Goal: Task Accomplishment & Management: Manage account settings

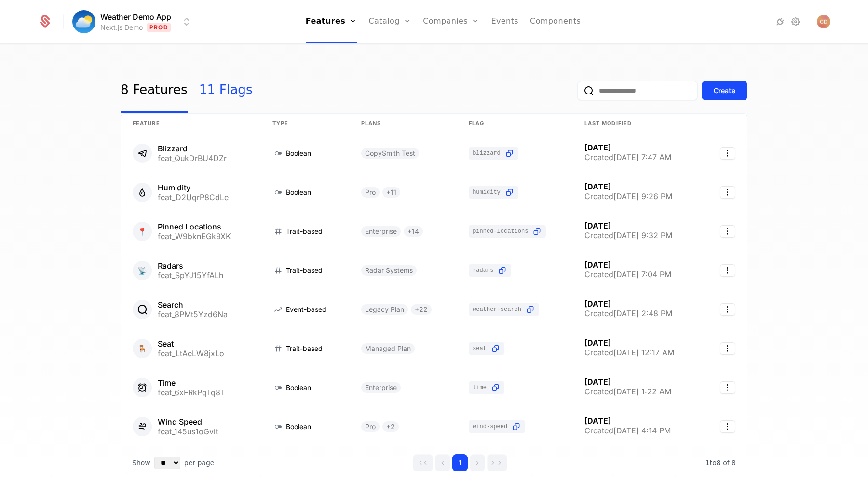
click at [230, 87] on link "11 Flags" at bounding box center [226, 90] width 54 height 45
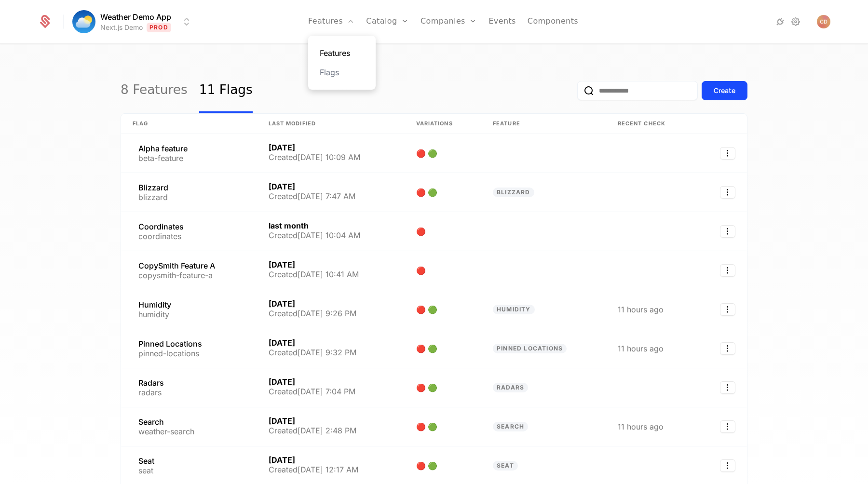
click at [340, 51] on link "Features" at bounding box center [342, 53] width 44 height 12
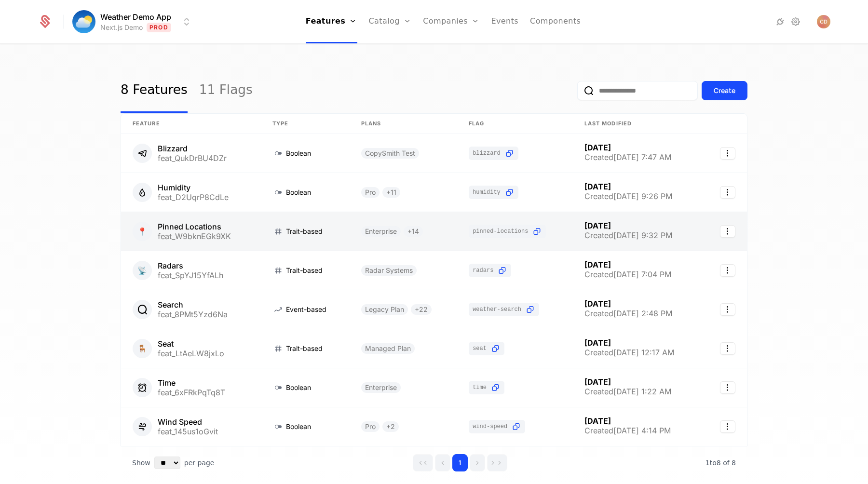
click at [242, 224] on link at bounding box center [191, 231] width 140 height 39
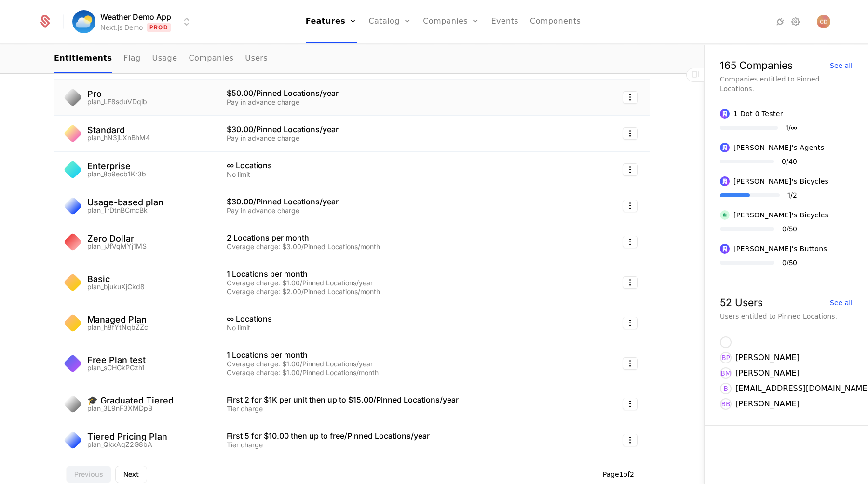
scroll to position [193, 0]
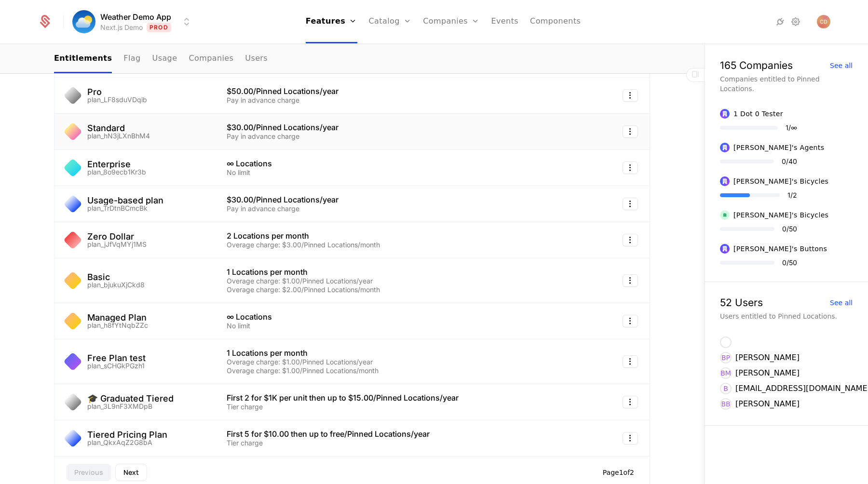
click at [181, 133] on div "Standard plan_hN3jLXnBhM4" at bounding box center [134, 131] width 137 height 15
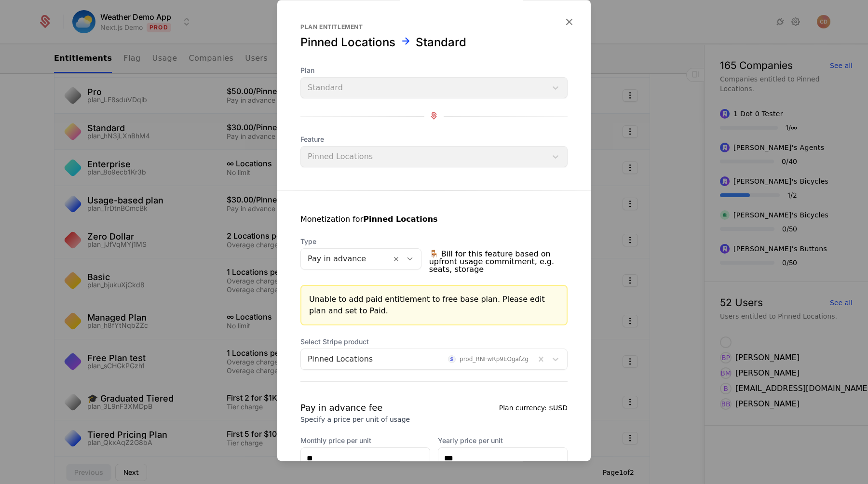
click at [350, 258] on div at bounding box center [346, 259] width 77 height 14
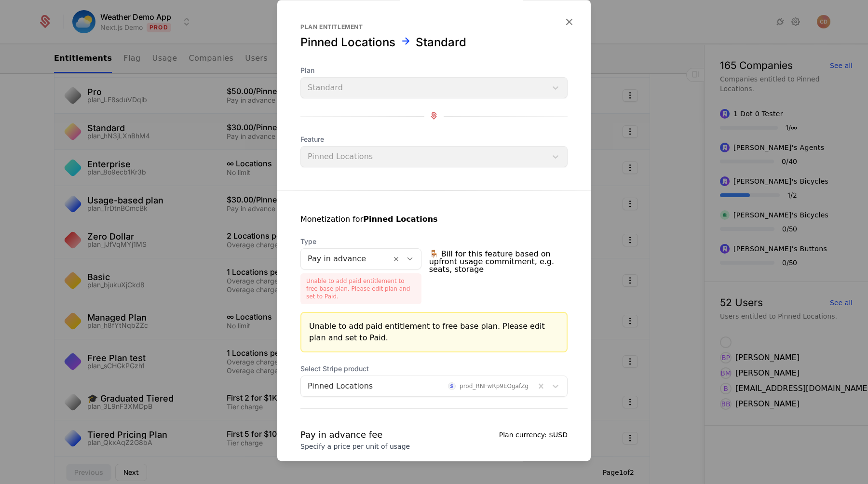
click at [382, 206] on div "Monetization for Pinned Locations Type Pay in advance Unable to add paid entitl…" at bounding box center [433, 366] width 313 height 353
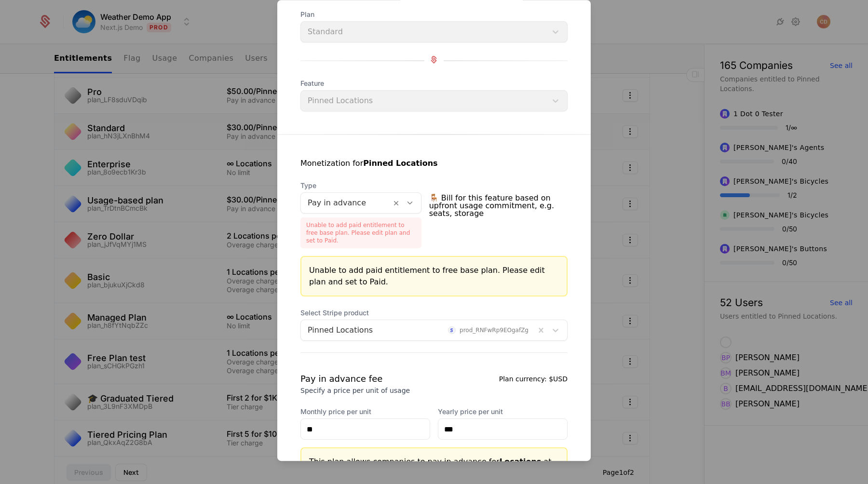
scroll to position [0, 0]
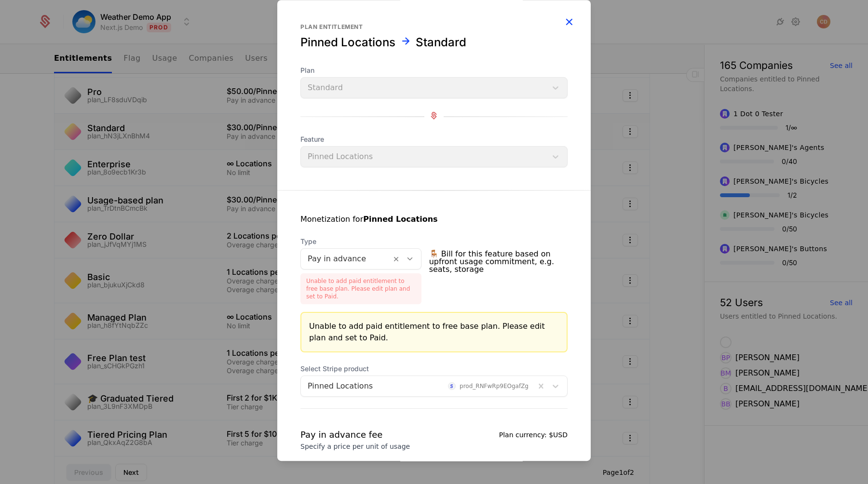
click at [568, 20] on icon "button" at bounding box center [569, 21] width 13 height 13
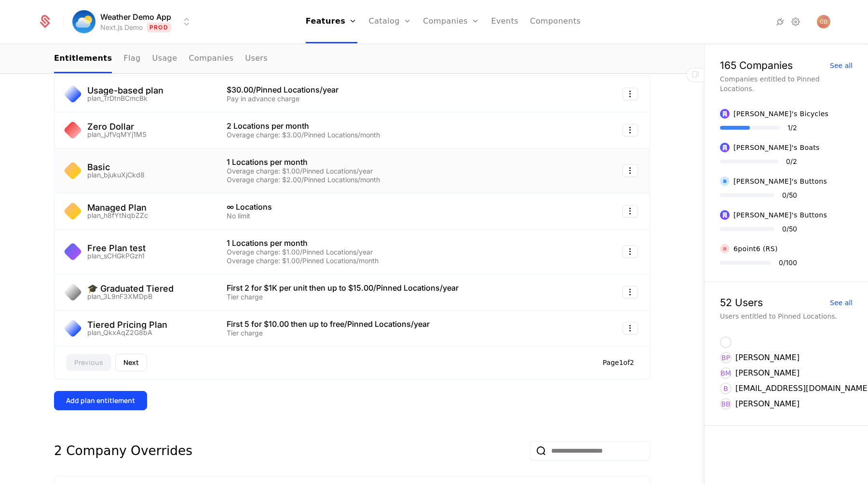
scroll to position [328, 0]
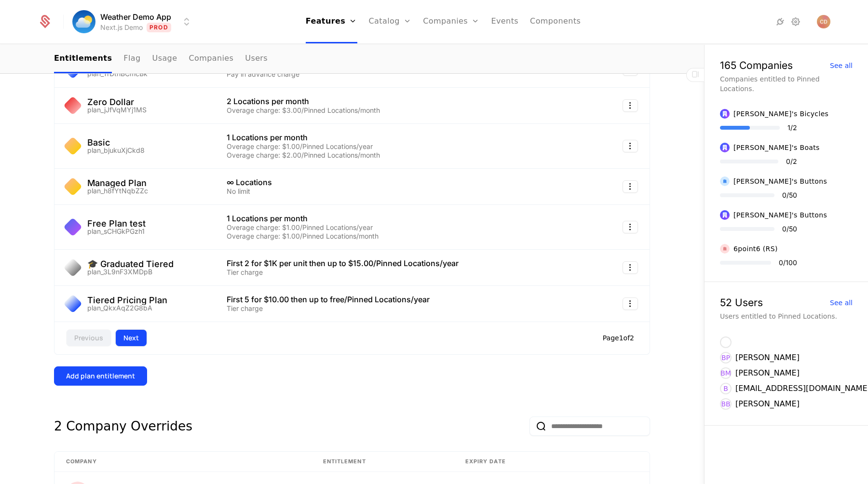
click at [140, 341] on button "Next" at bounding box center [131, 337] width 32 height 17
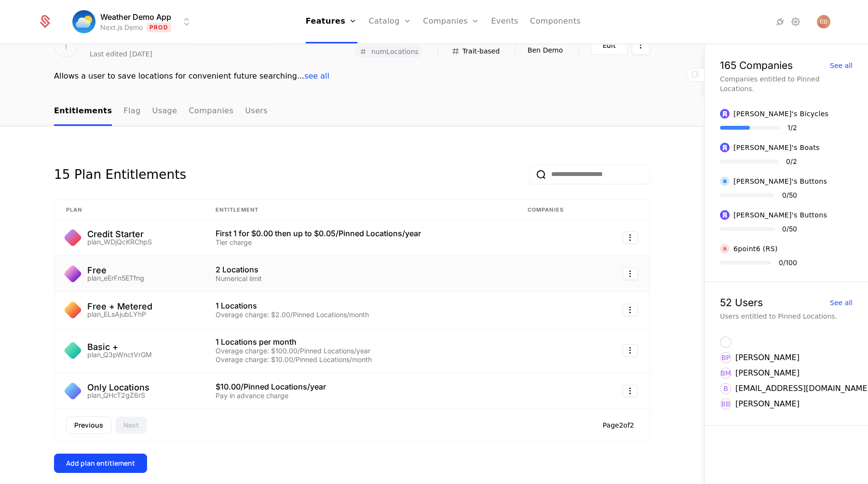
scroll to position [0, 0]
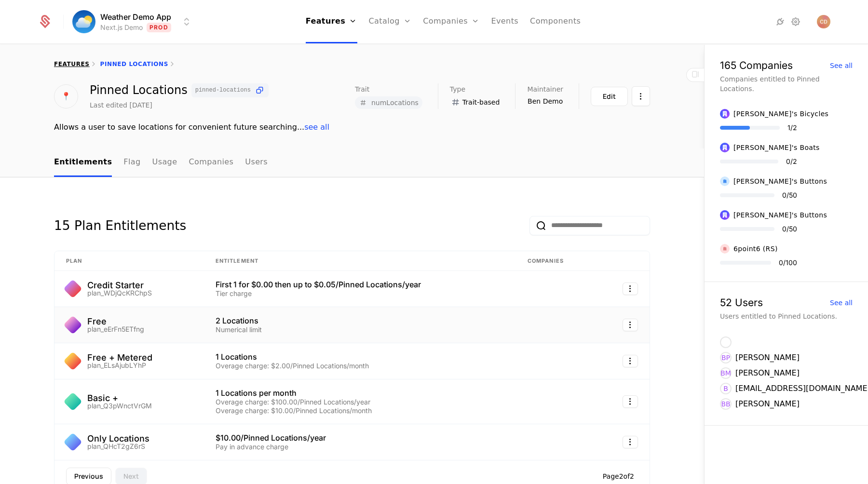
click at [72, 65] on link "features" at bounding box center [72, 64] width 36 height 7
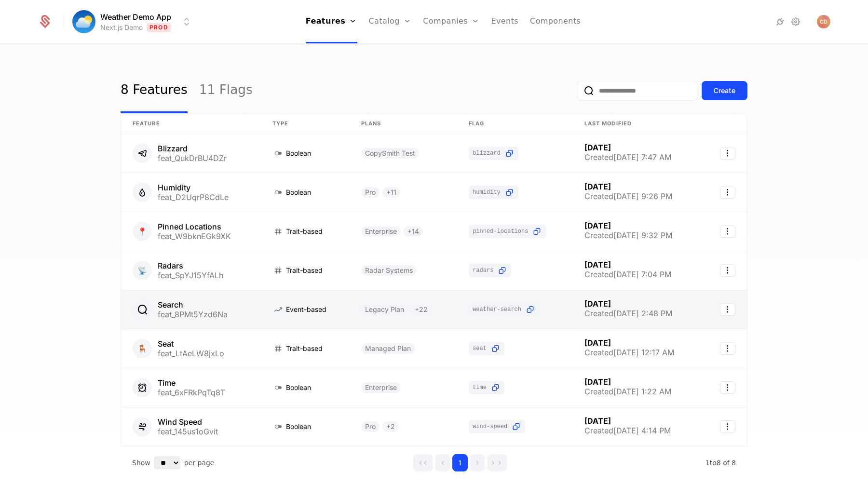
click at [227, 299] on link at bounding box center [191, 309] width 140 height 39
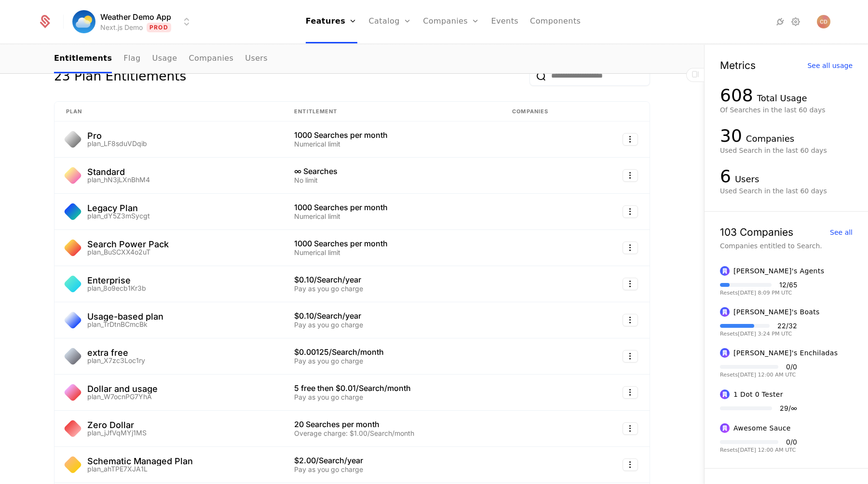
scroll to position [128, 0]
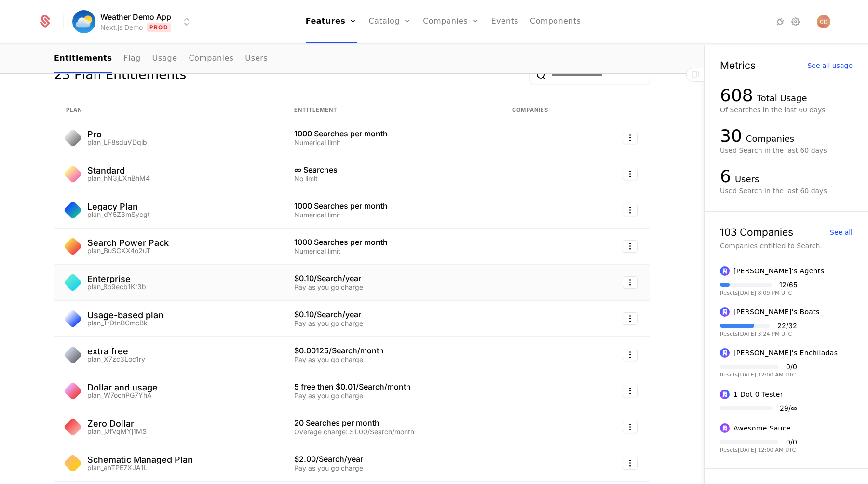
click at [261, 279] on div "Enterprise plan_8o9ecb1Kr3b" at bounding box center [168, 282] width 205 height 15
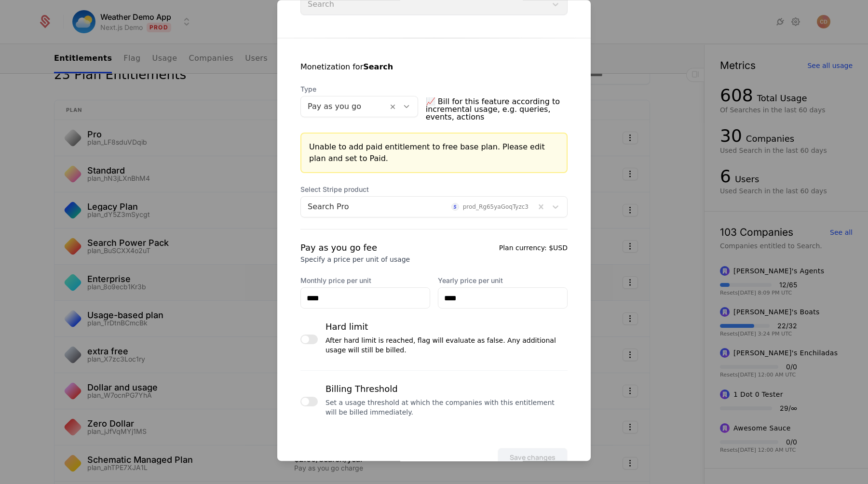
scroll to position [181, 0]
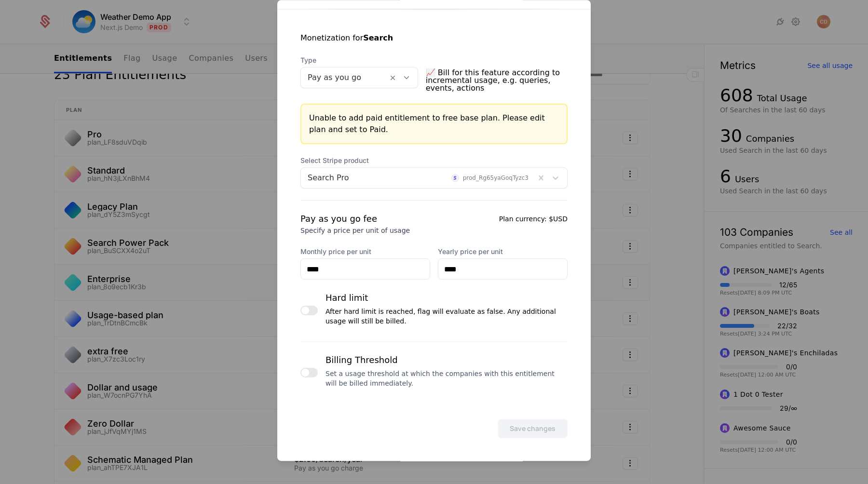
click at [215, 195] on div at bounding box center [434, 242] width 868 height 484
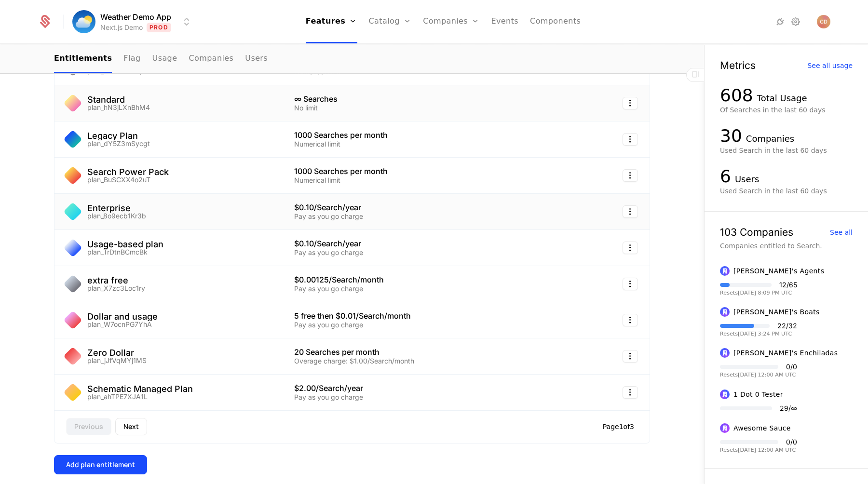
scroll to position [199, 0]
click at [134, 432] on button "Next" at bounding box center [131, 426] width 32 height 17
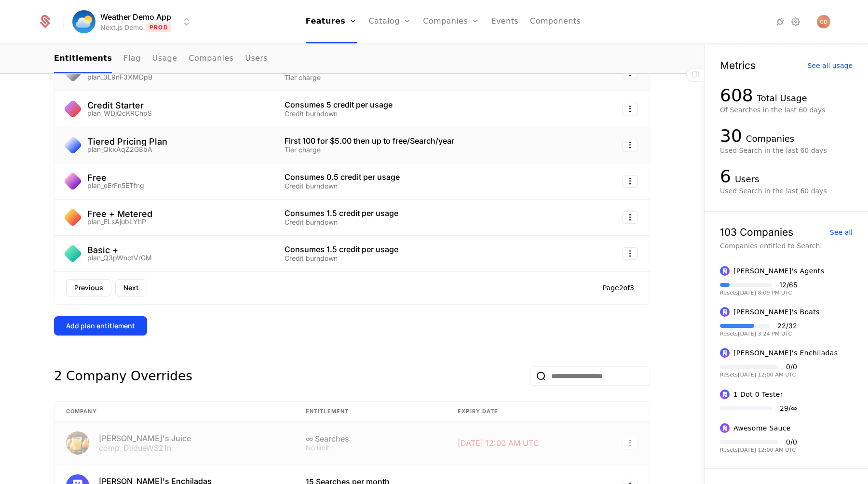
scroll to position [347, 0]
click at [120, 287] on button "Next" at bounding box center [131, 287] width 32 height 17
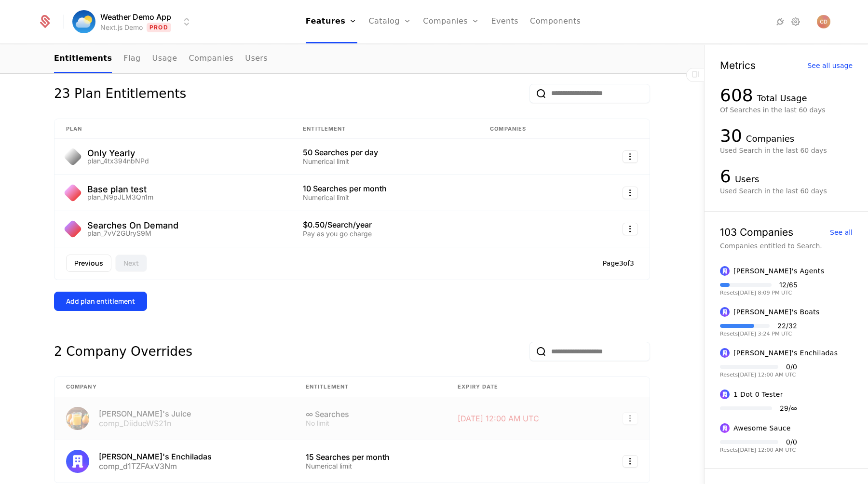
scroll to position [108, 0]
click at [626, 158] on html "Weather Demo App Next.js Demo Prod Features Features Flags Catalog Plans Add On…" at bounding box center [434, 242] width 868 height 484
click at [597, 186] on div "Delete" at bounding box center [589, 183] width 73 height 14
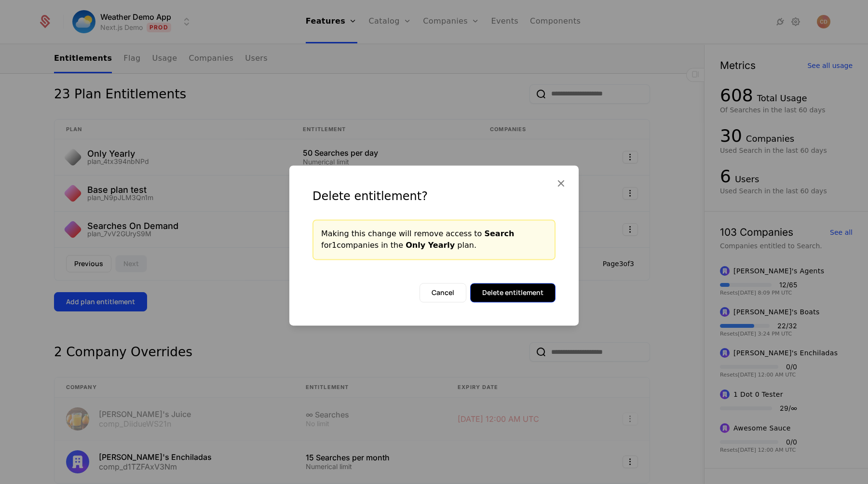
click at [510, 285] on button "Delete entitlement" at bounding box center [512, 292] width 85 height 19
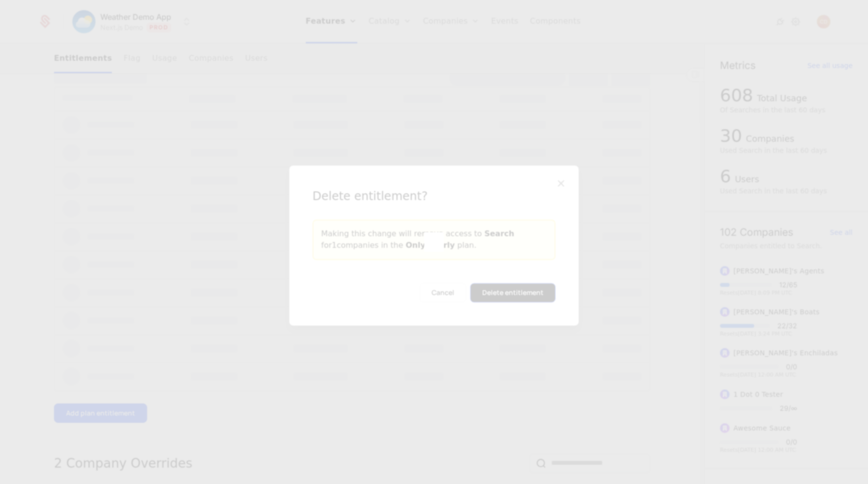
scroll to position [0, 0]
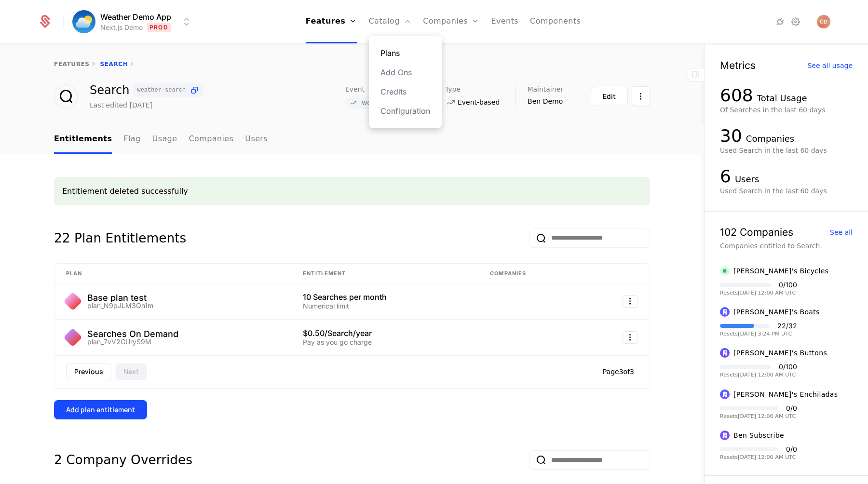
click at [397, 51] on link "Plans" at bounding box center [405, 53] width 50 height 12
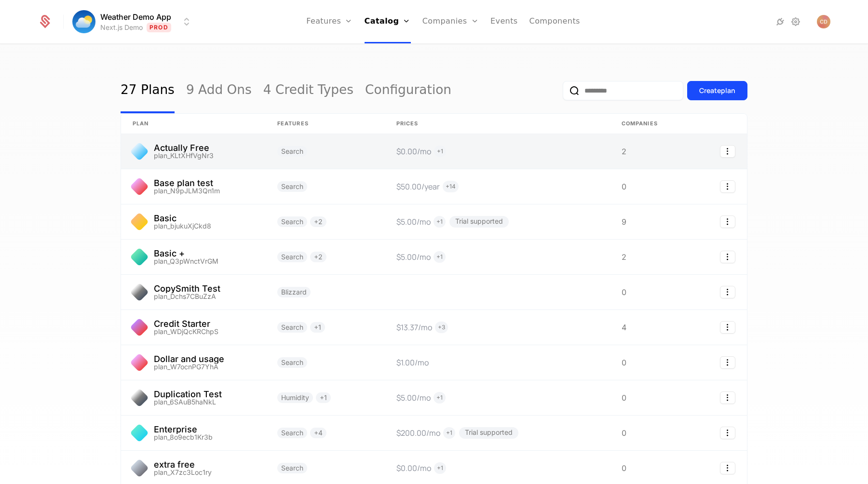
scroll to position [83, 0]
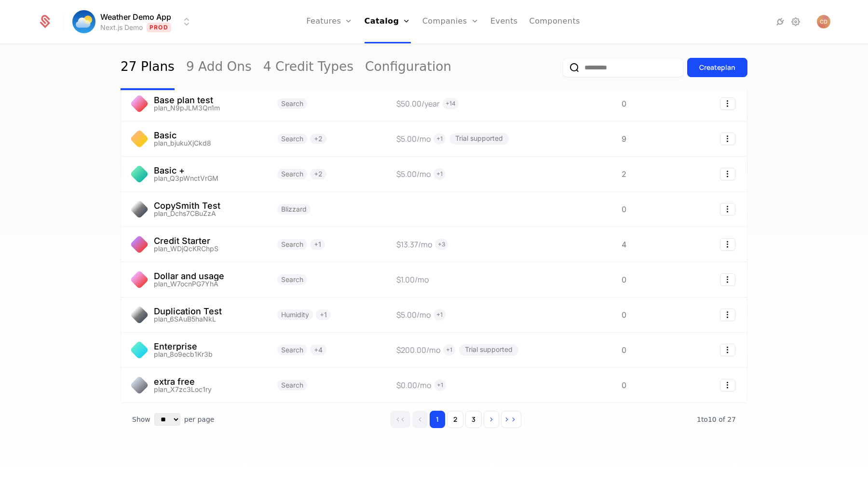
click at [500, 423] on div "1 2 3" at bounding box center [455, 419] width 131 height 17
click at [513, 421] on icon "Go to last page" at bounding box center [513, 419] width 7 height 7
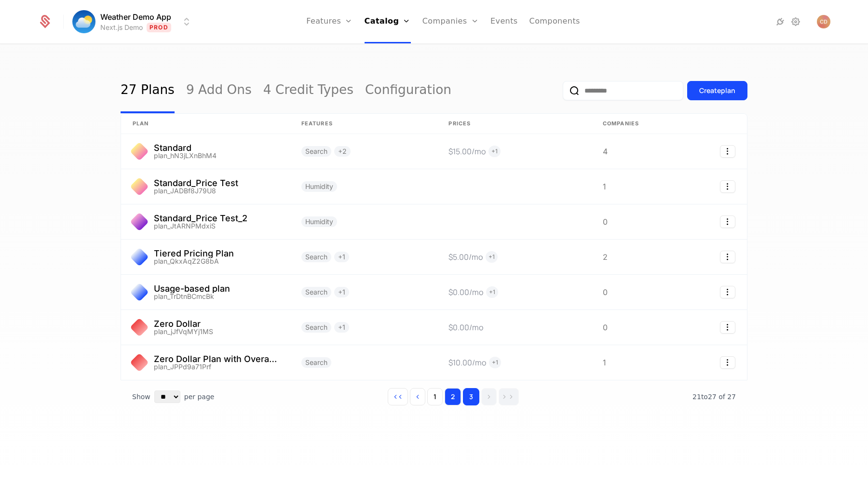
click at [452, 398] on button "2" at bounding box center [453, 396] width 16 height 17
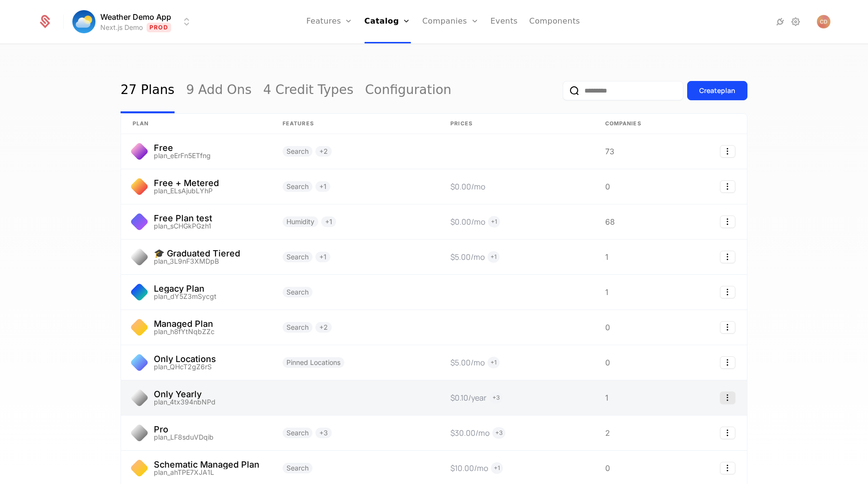
click at [722, 398] on icon "Select action" at bounding box center [727, 398] width 15 height 13
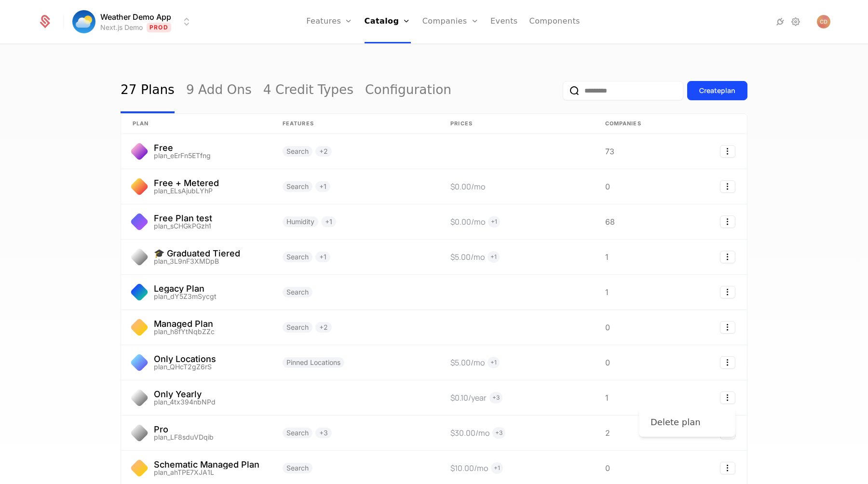
click at [689, 426] on div "Delete plan" at bounding box center [675, 423] width 50 height 14
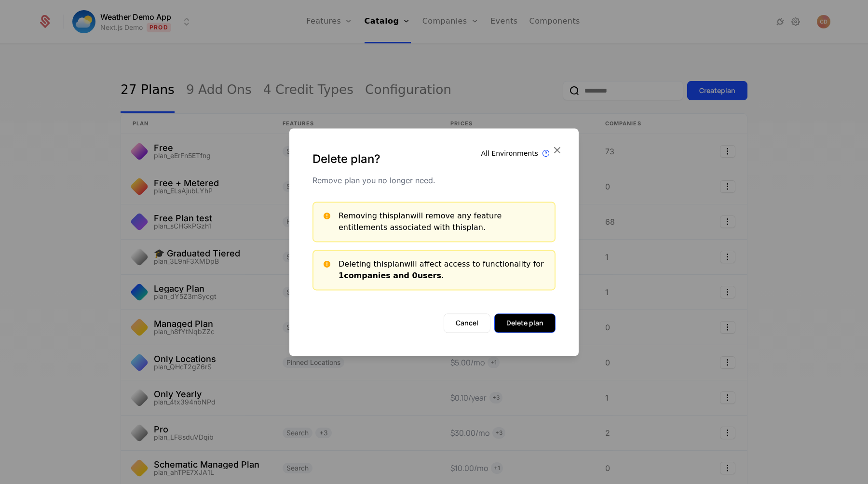
click at [518, 327] on button "Delete plan" at bounding box center [524, 322] width 61 height 19
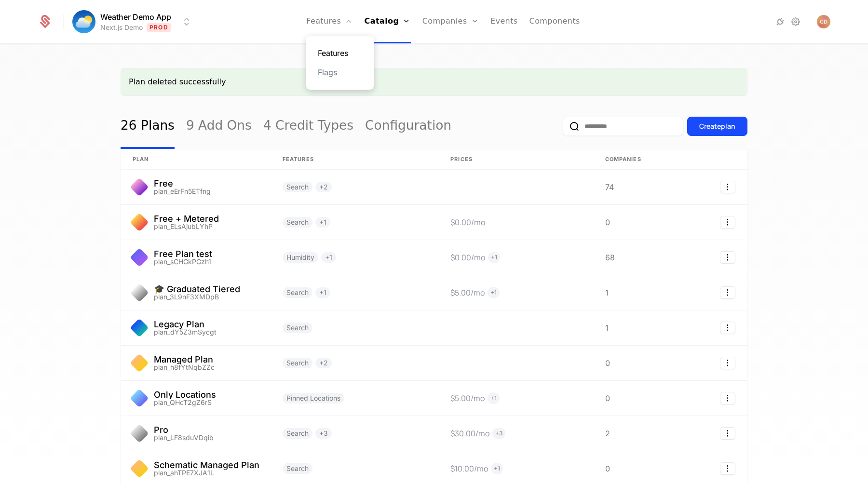
click at [339, 49] on link "Features" at bounding box center [340, 53] width 44 height 12
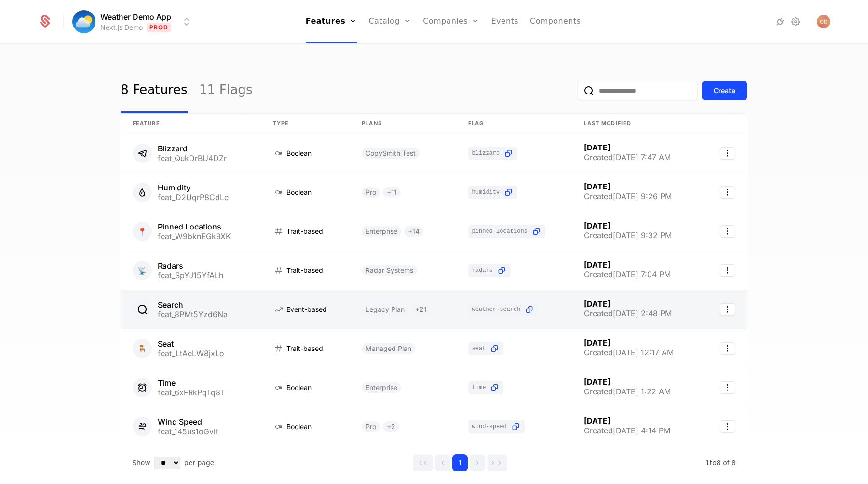
click at [233, 300] on link at bounding box center [191, 309] width 140 height 39
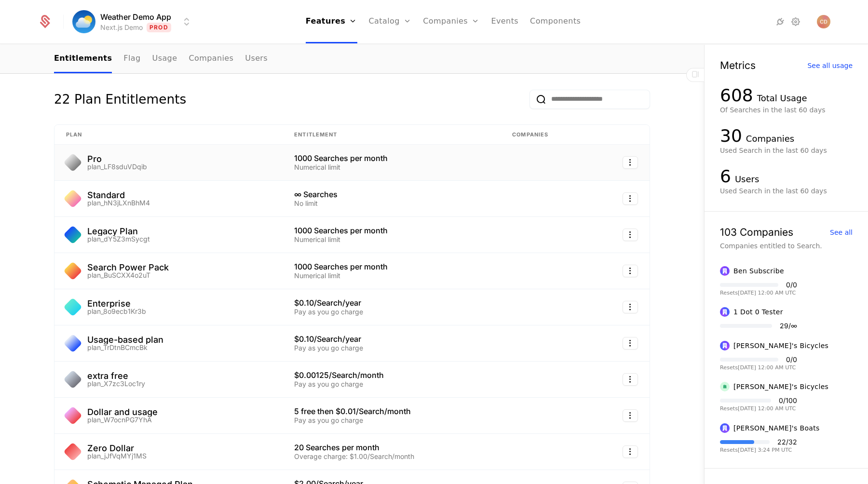
scroll to position [100, 0]
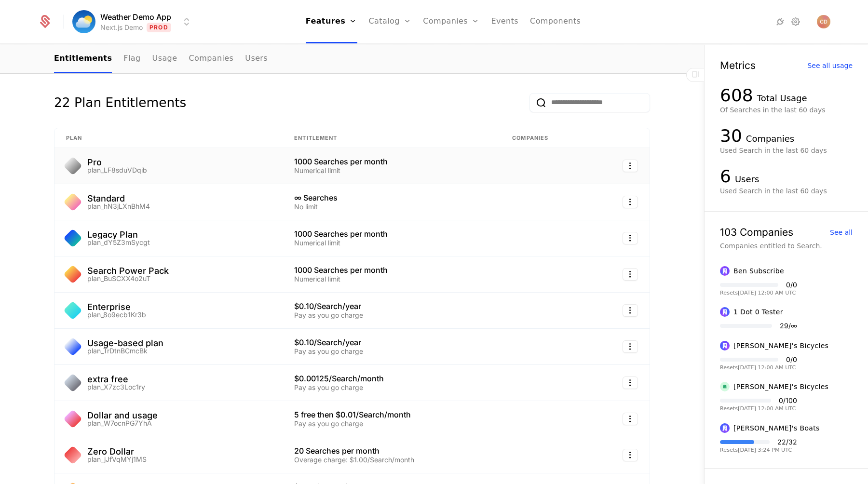
click at [245, 168] on div "Pro plan_LF8sduVDqib" at bounding box center [168, 165] width 205 height 15
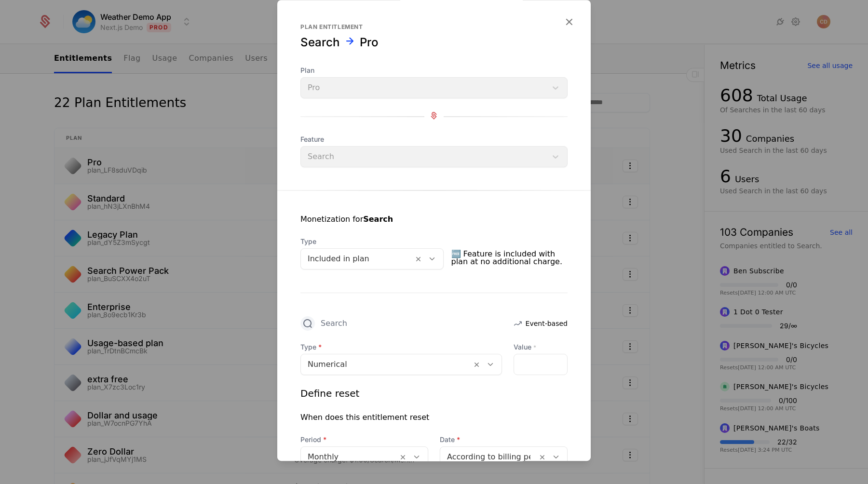
scroll to position [135, 0]
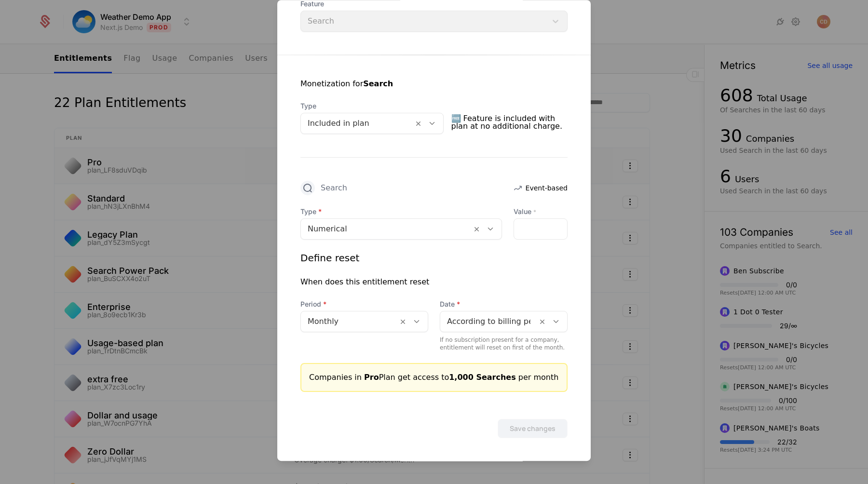
click at [606, 154] on div at bounding box center [434, 242] width 868 height 484
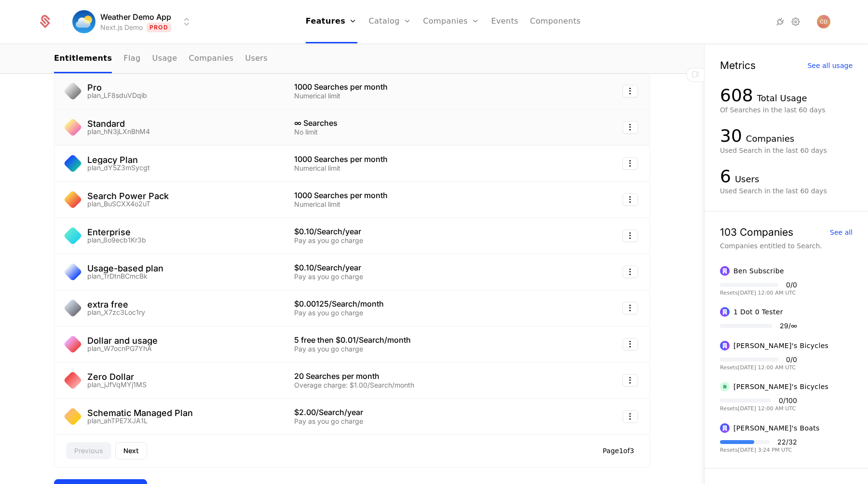
scroll to position [219, 0]
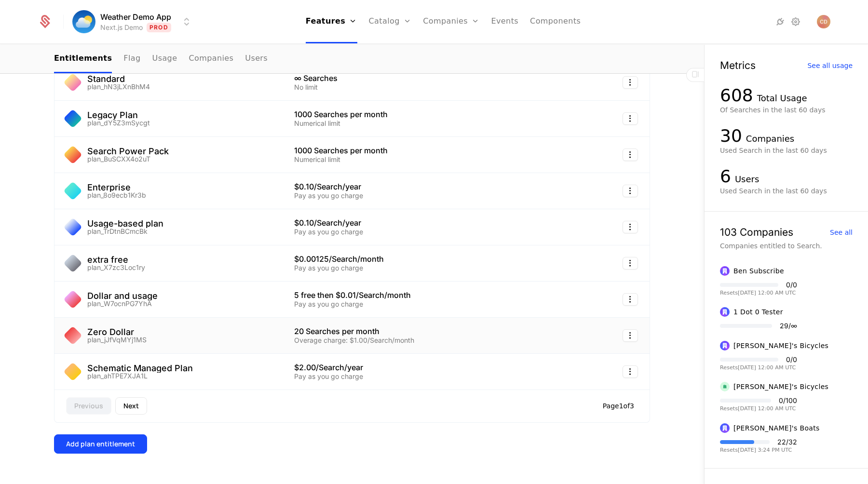
click at [423, 336] on div "20 Searches per month Overage charge: $1.00/Search/month" at bounding box center [391, 335] width 195 height 16
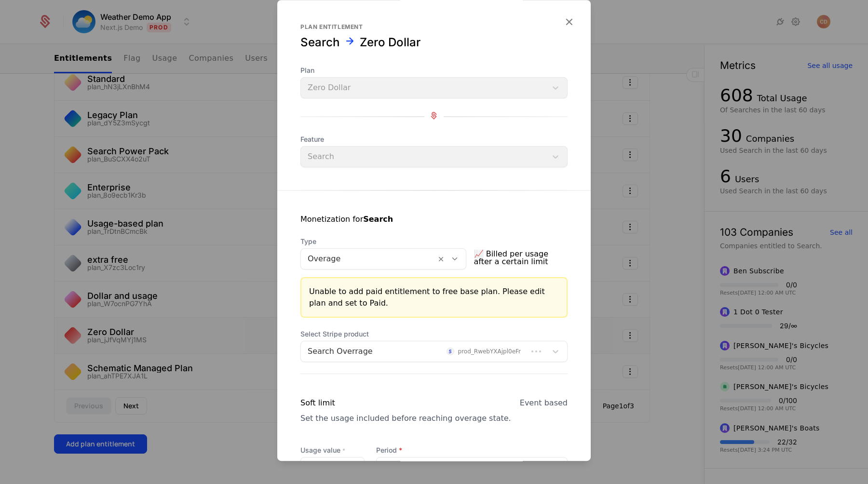
click at [568, 60] on div "Plan entitlement Search Zero Dollar Plan Zero Dollar Feature Search" at bounding box center [433, 95] width 313 height 144
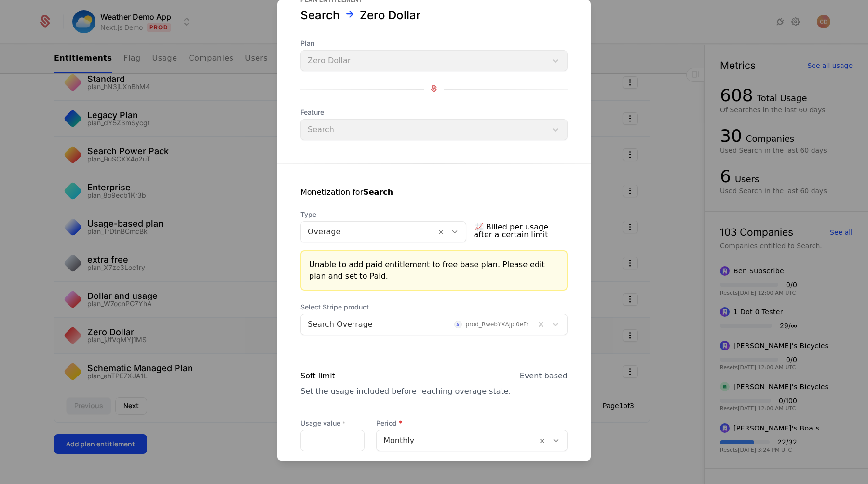
scroll to position [9, 0]
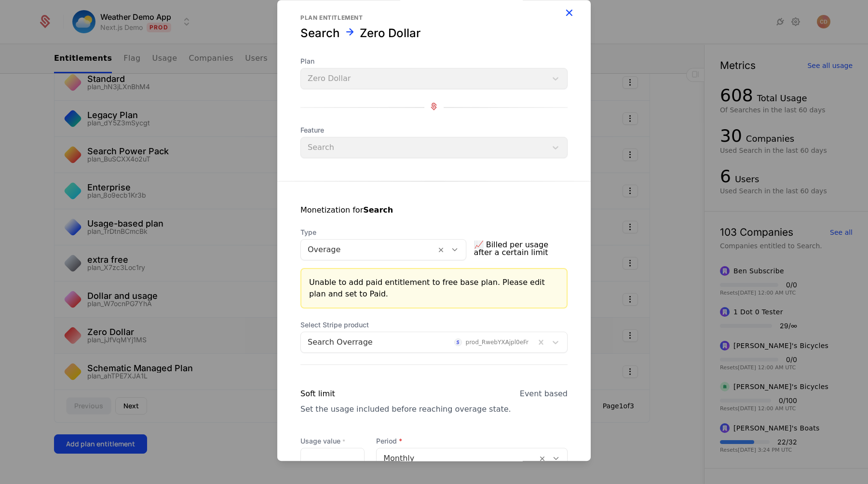
click at [567, 12] on icon "button" at bounding box center [569, 12] width 13 height 13
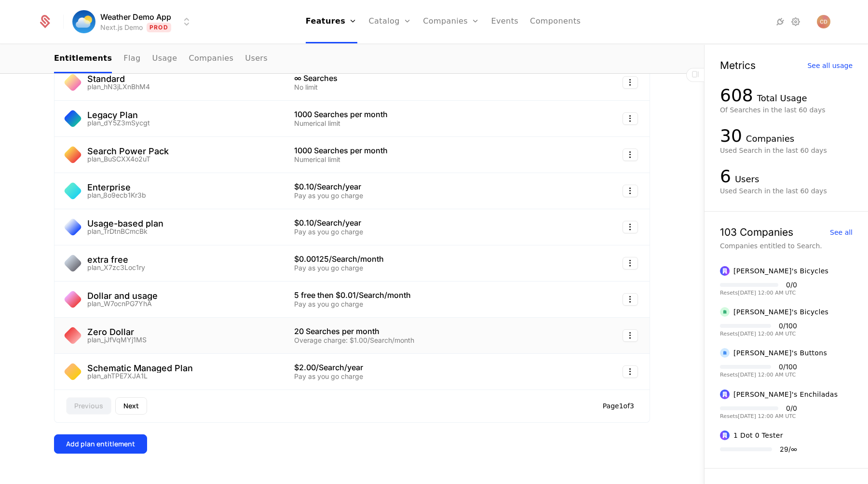
click at [217, 337] on div "Zero Dollar plan_jJfVqMYj1MS" at bounding box center [168, 335] width 205 height 15
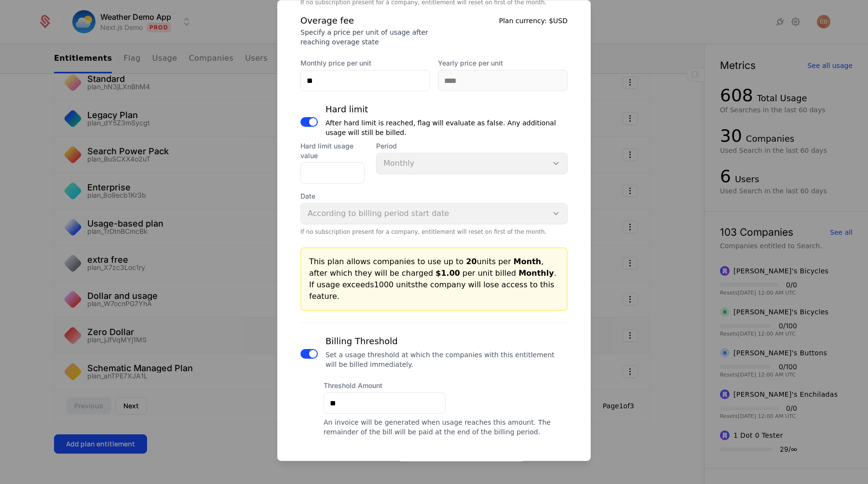
scroll to position [557, 0]
